Goal: Transaction & Acquisition: Subscribe to service/newsletter

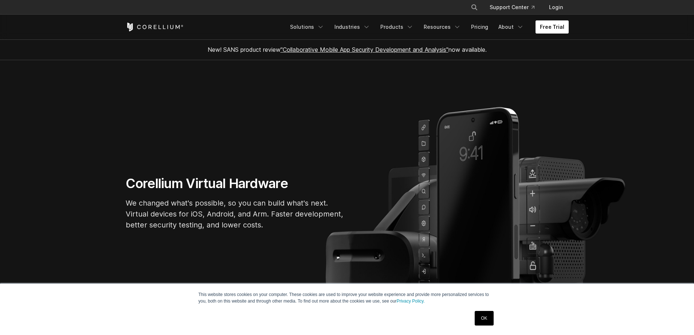
click at [557, 24] on link "Free Trial" at bounding box center [551, 26] width 33 height 13
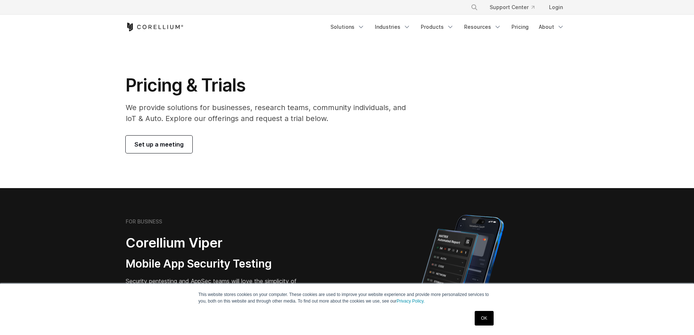
scroll to position [182, 0]
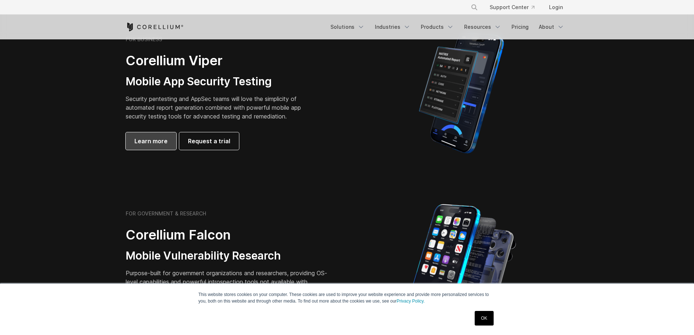
click at [149, 139] on span "Learn more" at bounding box center [150, 141] width 33 height 9
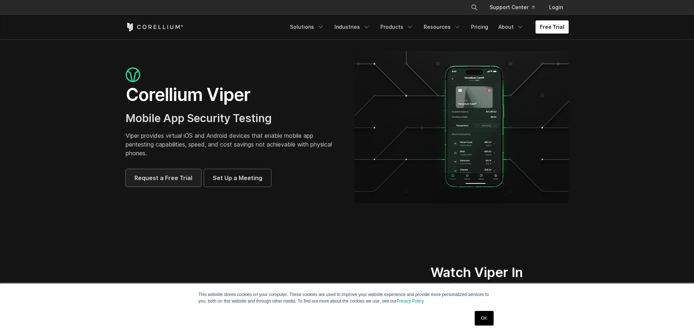
click at [172, 177] on span "Request a Free Trial" at bounding box center [163, 177] width 58 height 9
